Goal: Information Seeking & Learning: Learn about a topic

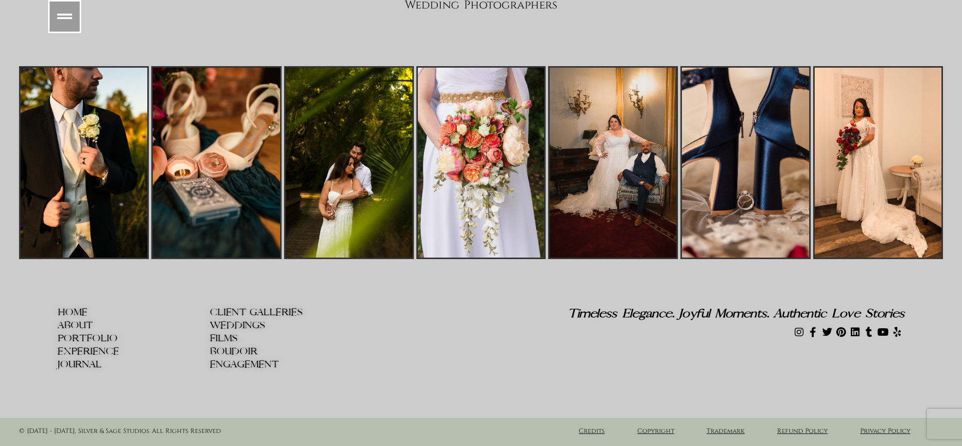
scroll to position [16624, 0]
